Goal: Find specific page/section

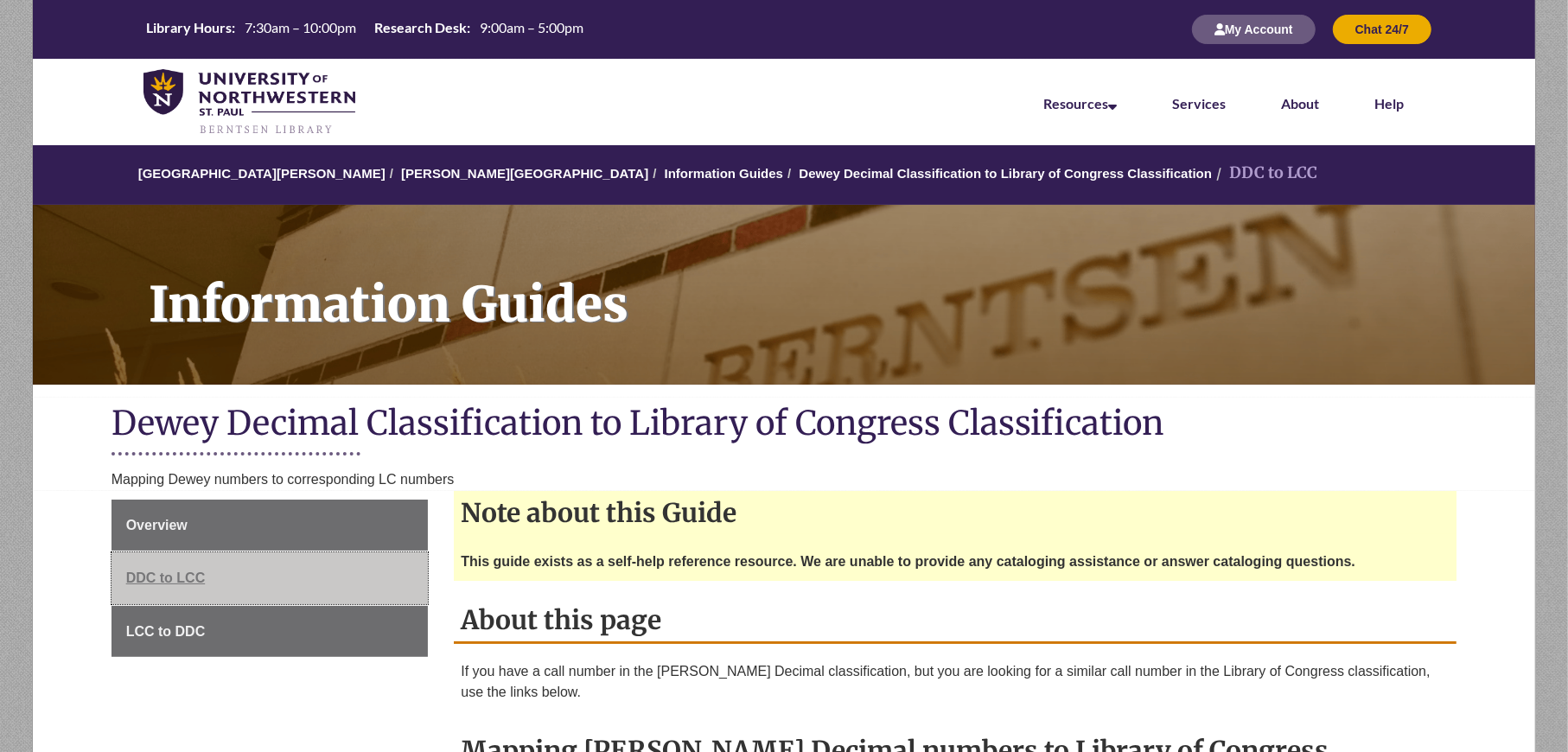
click at [194, 567] on link "DDC to LCC" at bounding box center [269, 578] width 317 height 51
click at [170, 562] on link "DDC to LCC" at bounding box center [269, 578] width 317 height 51
click at [163, 571] on span "DDC to LCC" at bounding box center [166, 578] width 79 height 14
